Goal: Task Accomplishment & Management: Use online tool/utility

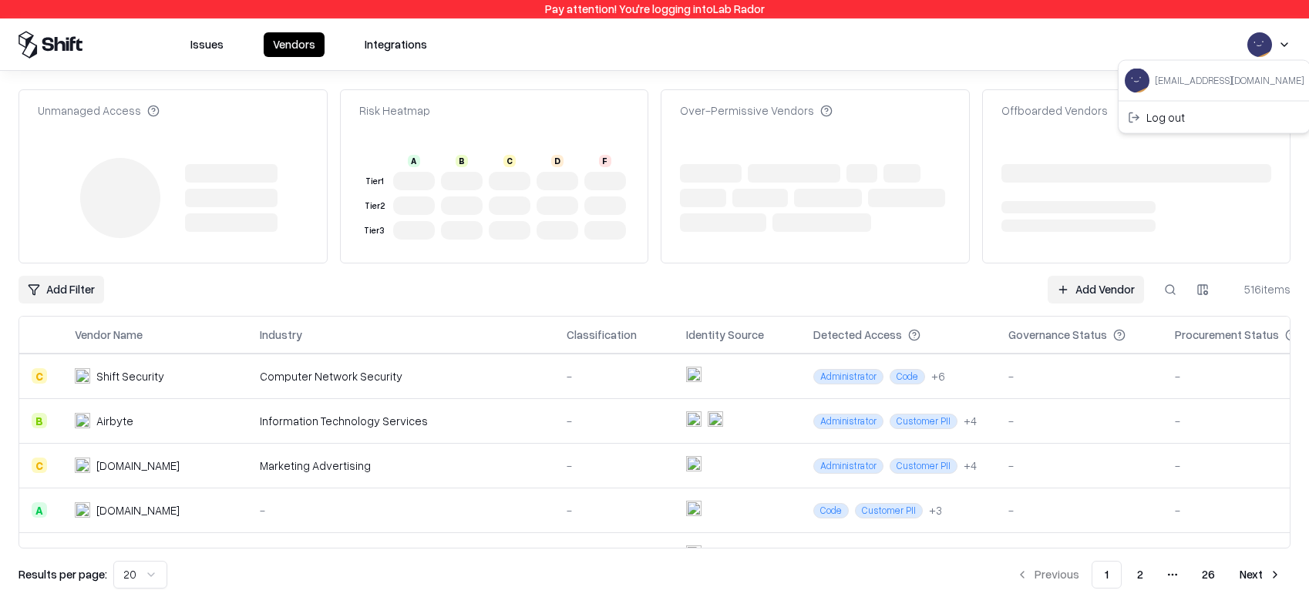
click at [1264, 48] on html "Pay attention! You're logging into Lab Rador Issues Vendors Integrations Unmana…" at bounding box center [654, 303] width 1309 height 607
click at [1206, 108] on div "Log out" at bounding box center [1214, 117] width 185 height 25
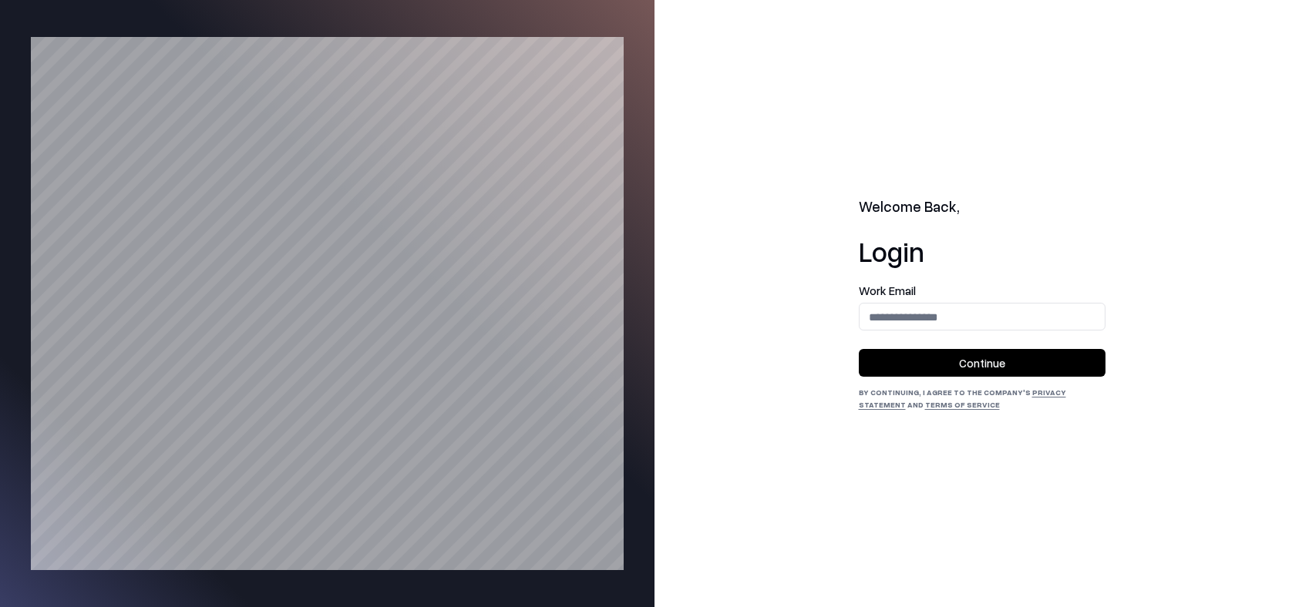
click at [1001, 321] on input "email" at bounding box center [982, 317] width 245 height 29
type input "**********"
click at [974, 362] on button "Continue" at bounding box center [982, 363] width 247 height 28
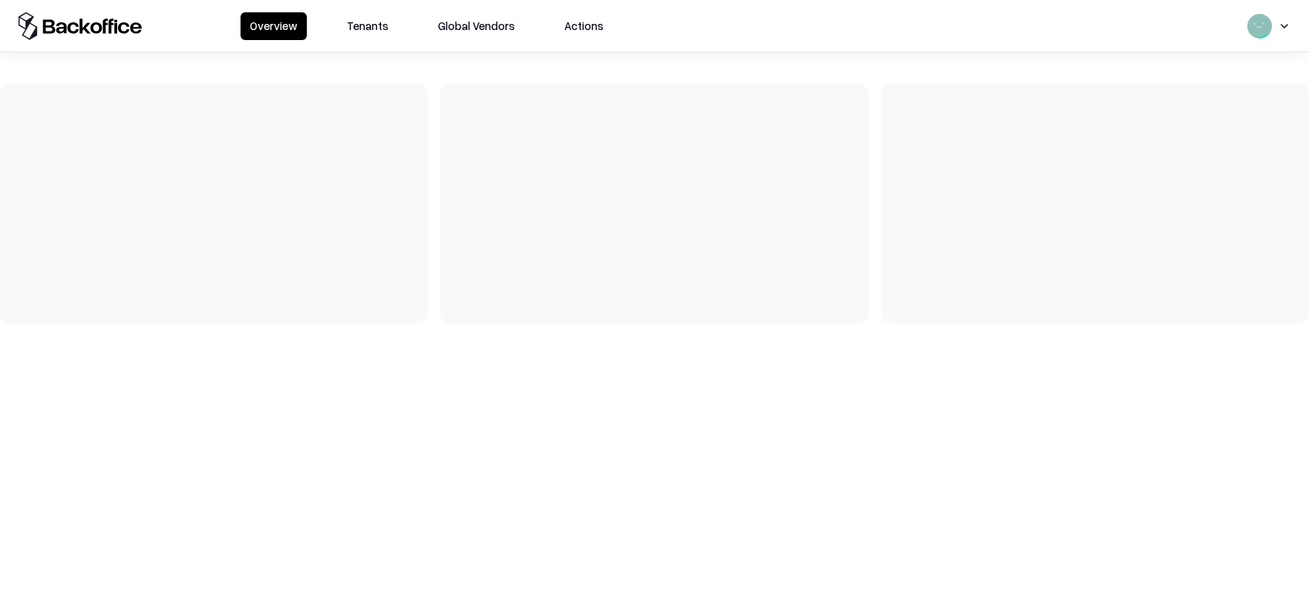
click at [373, 25] on button "Tenants" at bounding box center [368, 26] width 60 height 28
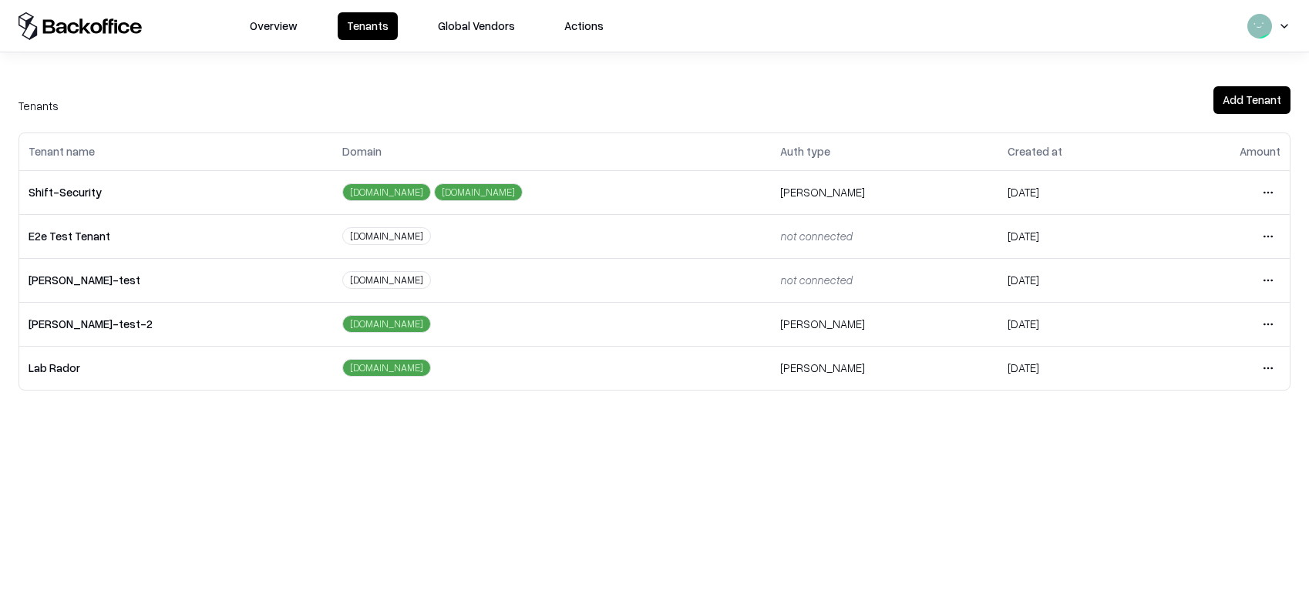
click at [1266, 243] on html "Overview Tenants Global Vendors Actions Tenants Add Tenant Tenant name Domain A…" at bounding box center [654, 303] width 1309 height 607
drag, startPoint x: 1161, startPoint y: 366, endPoint x: 1153, endPoint y: 356, distance: 12.6
click at [1153, 356] on div "Login to tenant" at bounding box center [1203, 365] width 167 height 31
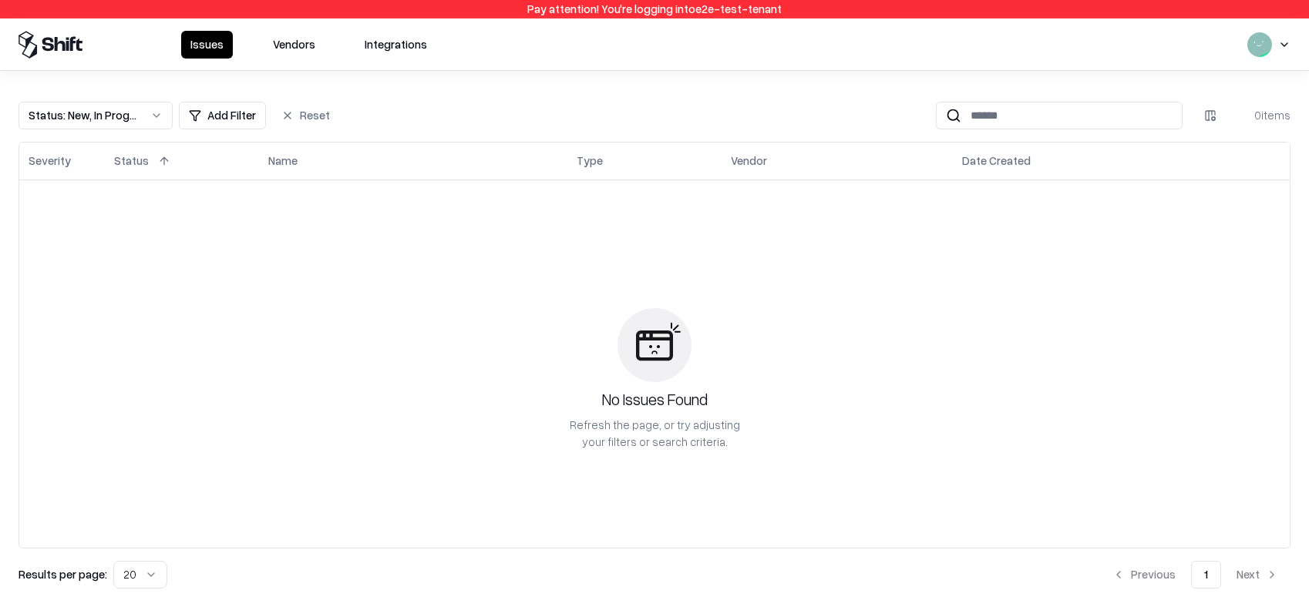
click at [313, 41] on button "Vendors" at bounding box center [294, 45] width 61 height 28
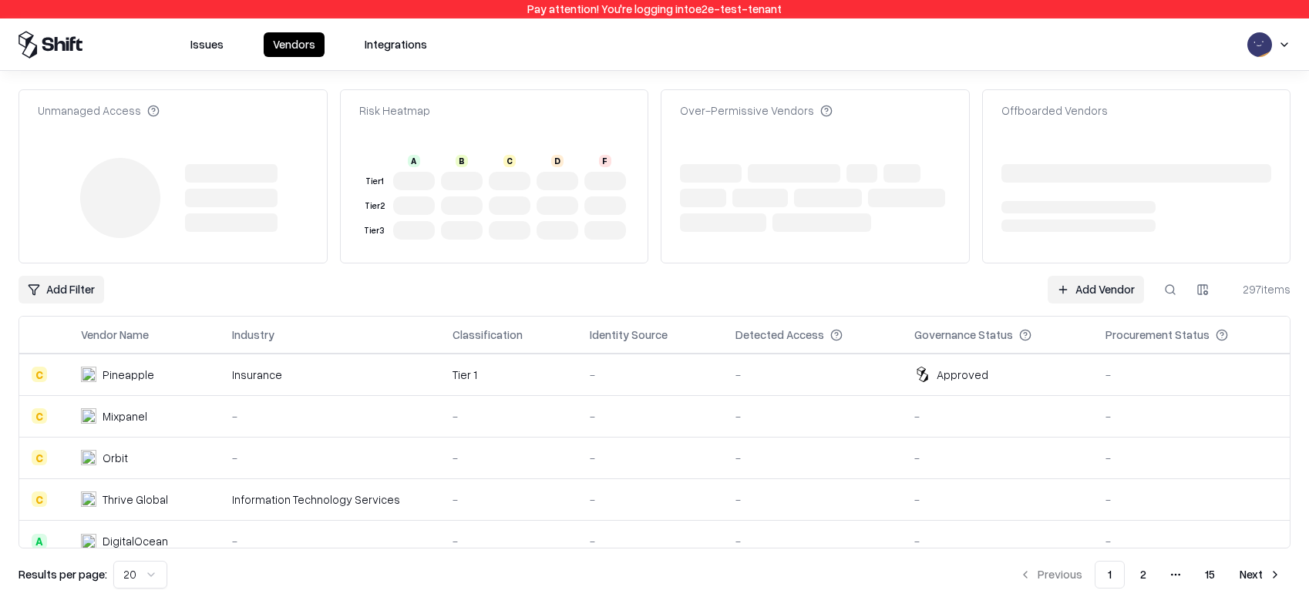
click at [1060, 288] on link "Add Vendor" at bounding box center [1096, 290] width 96 height 28
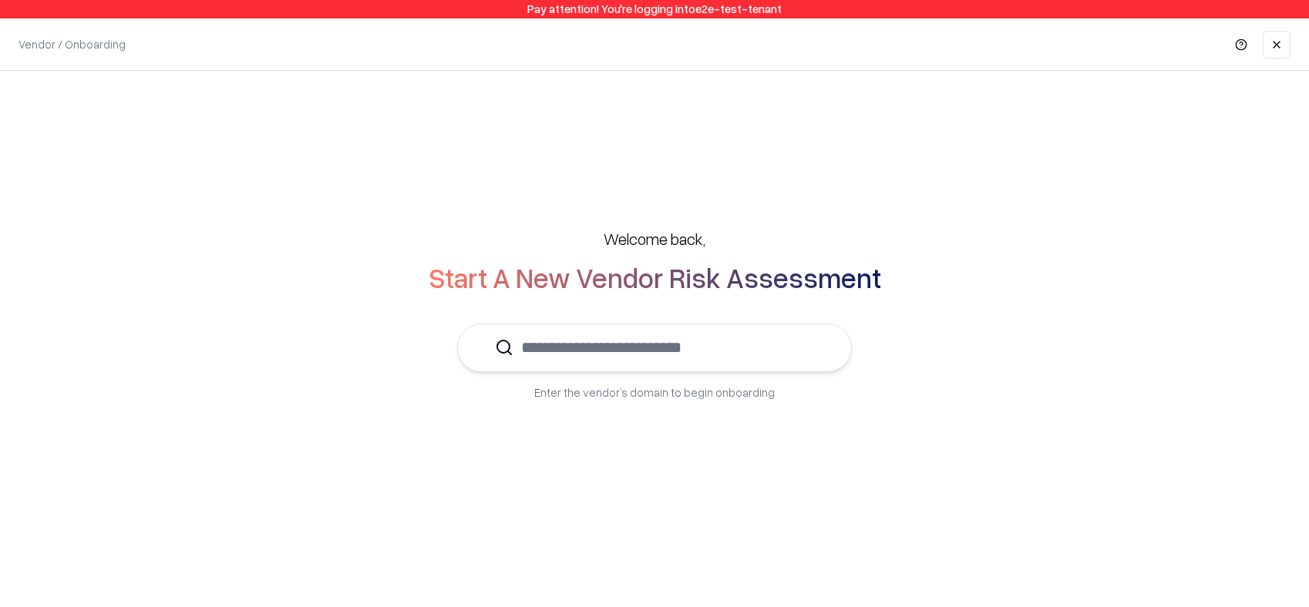
click at [702, 333] on input "text" at bounding box center [663, 348] width 301 height 47
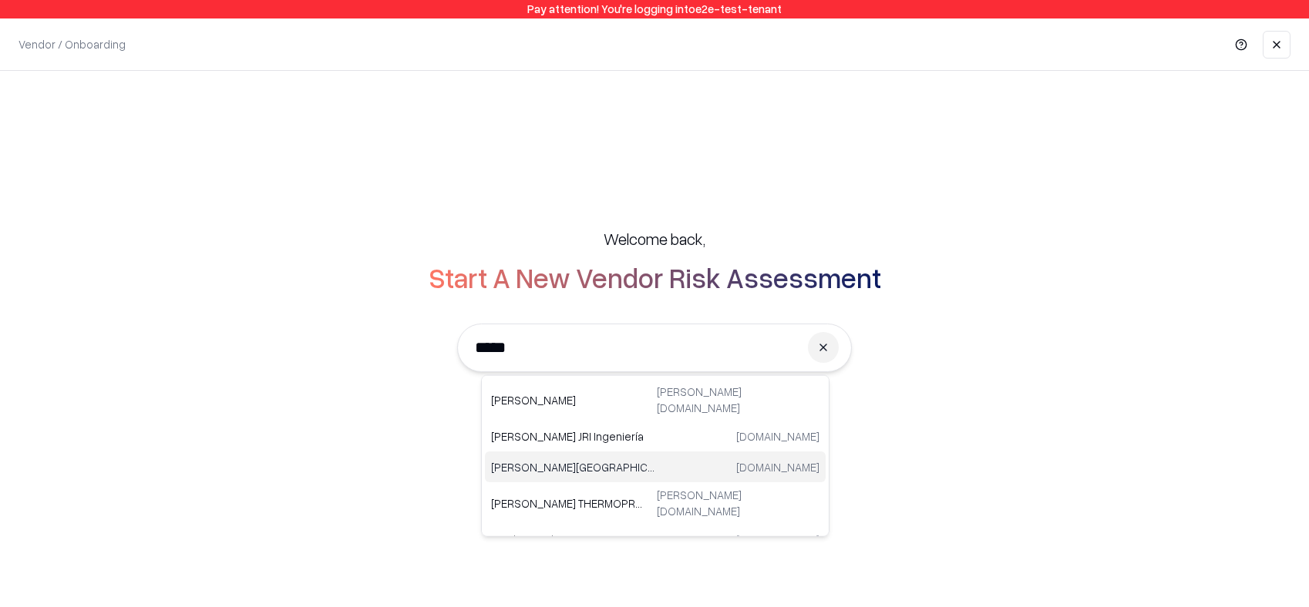
click at [537, 459] on p "Reichman University" at bounding box center [573, 467] width 164 height 16
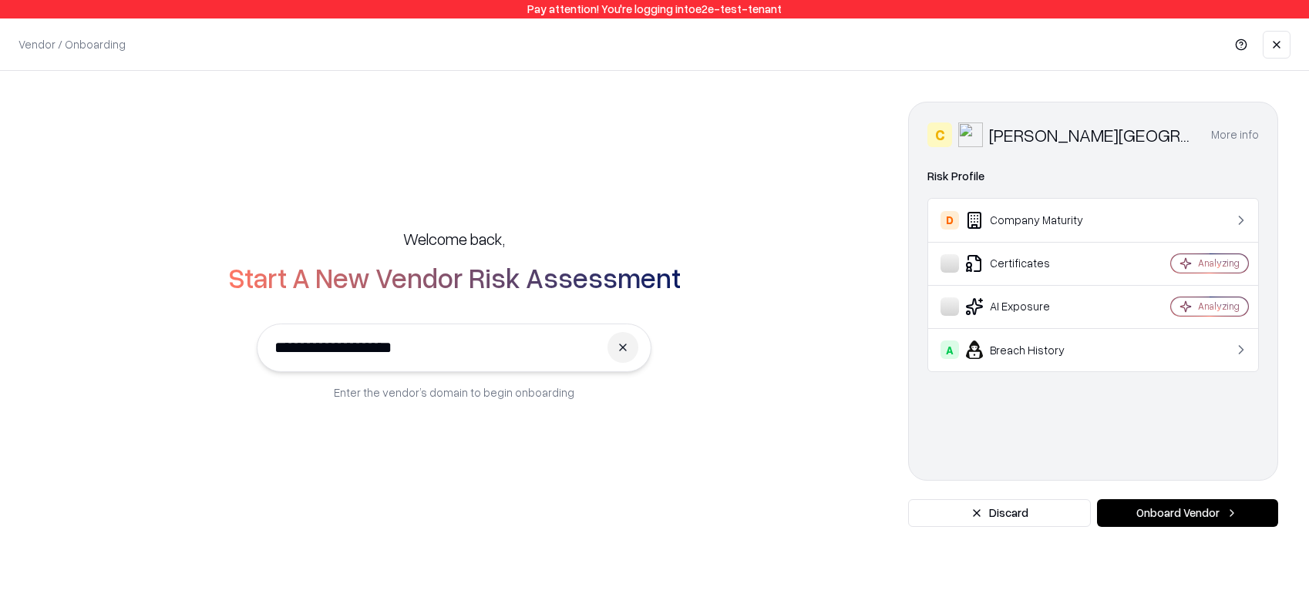
type input "**********"
drag, startPoint x: 1173, startPoint y: 520, endPoint x: 1163, endPoint y: 519, distance: 10.1
click at [1173, 520] on button "Onboard Vendor" at bounding box center [1187, 514] width 181 height 28
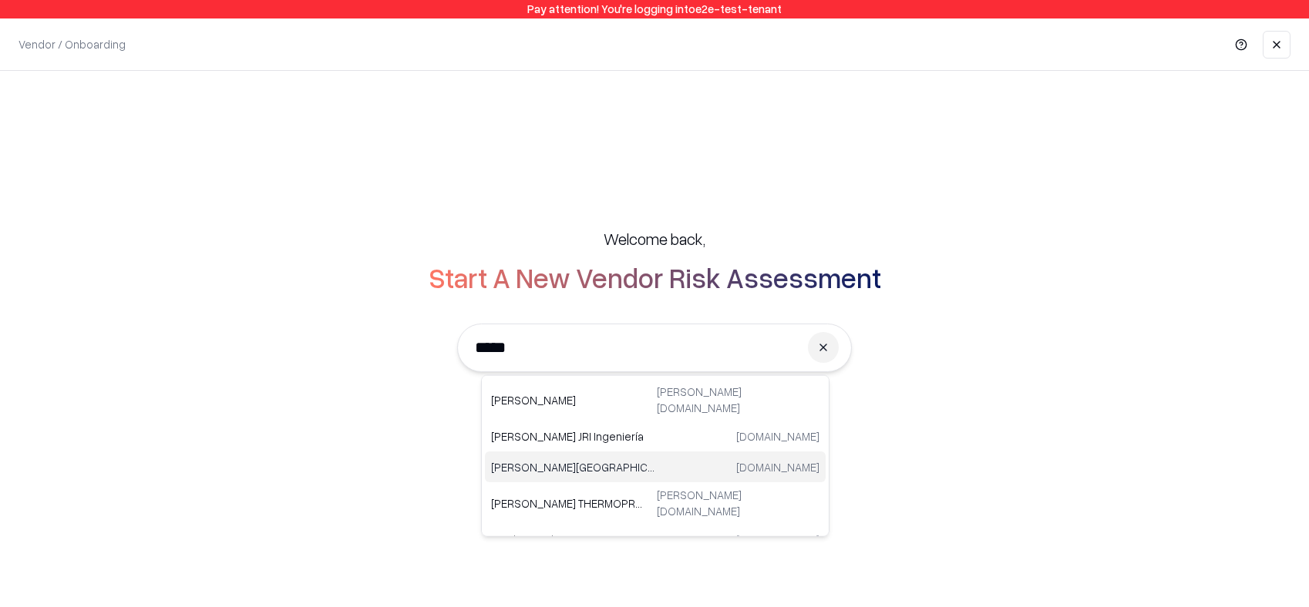
click at [574, 459] on p "[PERSON_NAME][GEOGRAPHIC_DATA]" at bounding box center [573, 467] width 164 height 16
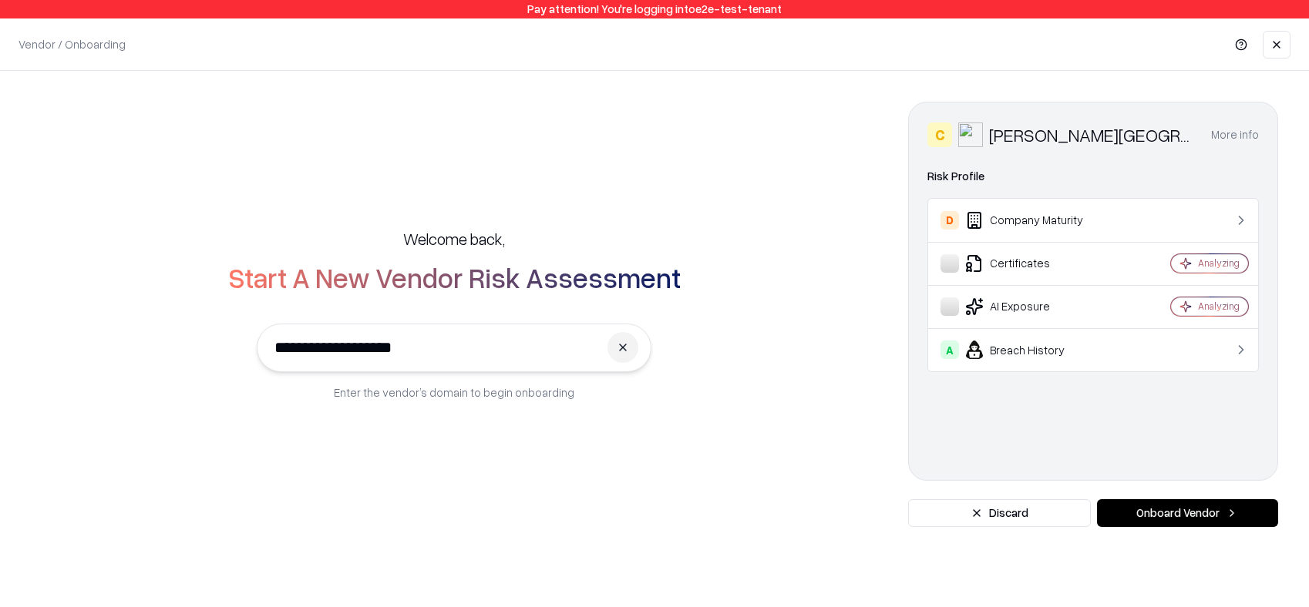
type input "**********"
click at [1135, 506] on button "Onboard Vendor" at bounding box center [1187, 514] width 181 height 28
